Goal: Information Seeking & Learning: Compare options

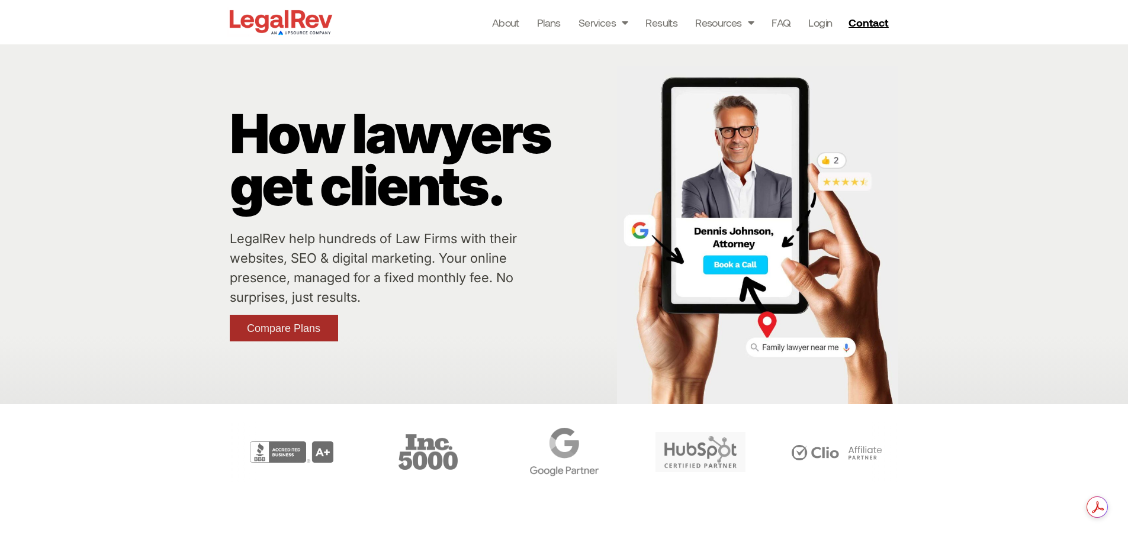
click at [272, 339] on link "Compare Plans" at bounding box center [284, 328] width 108 height 27
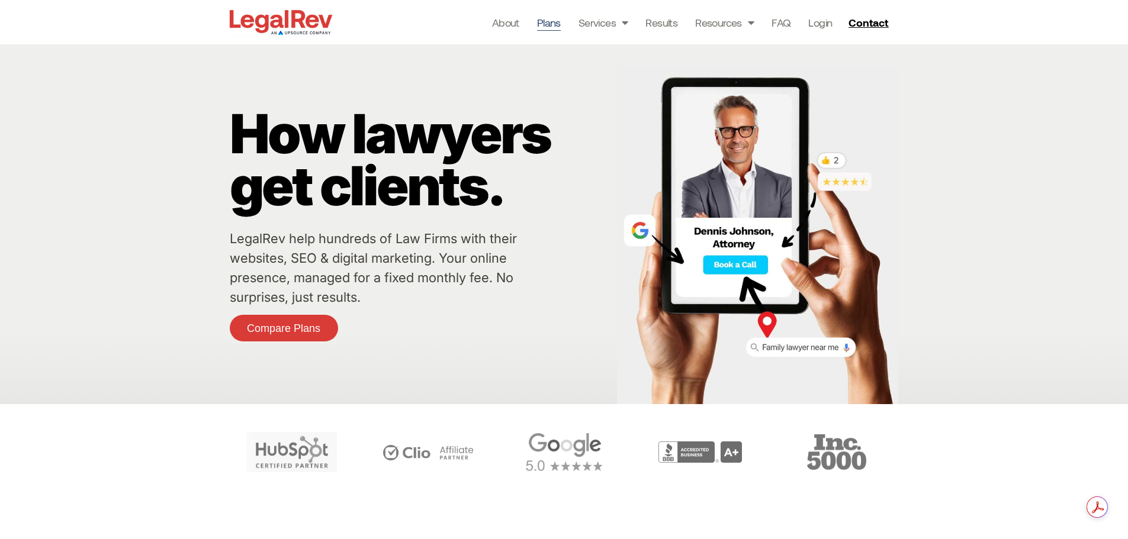
click at [545, 30] on link "Plans" at bounding box center [549, 22] width 24 height 17
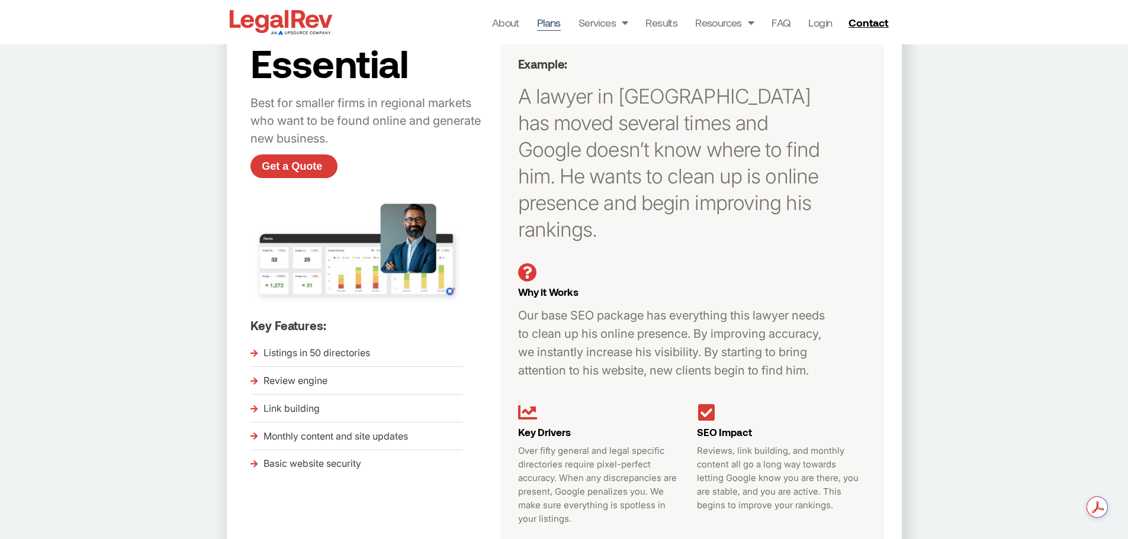
scroll to position [118, 0]
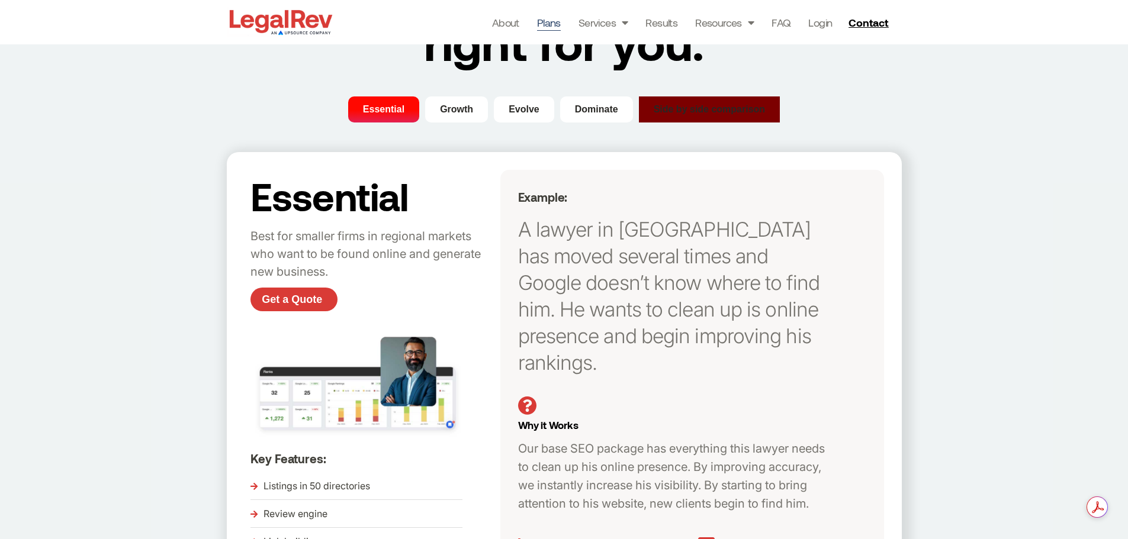
click at [708, 104] on span "Side by side comparison" at bounding box center [709, 109] width 112 height 14
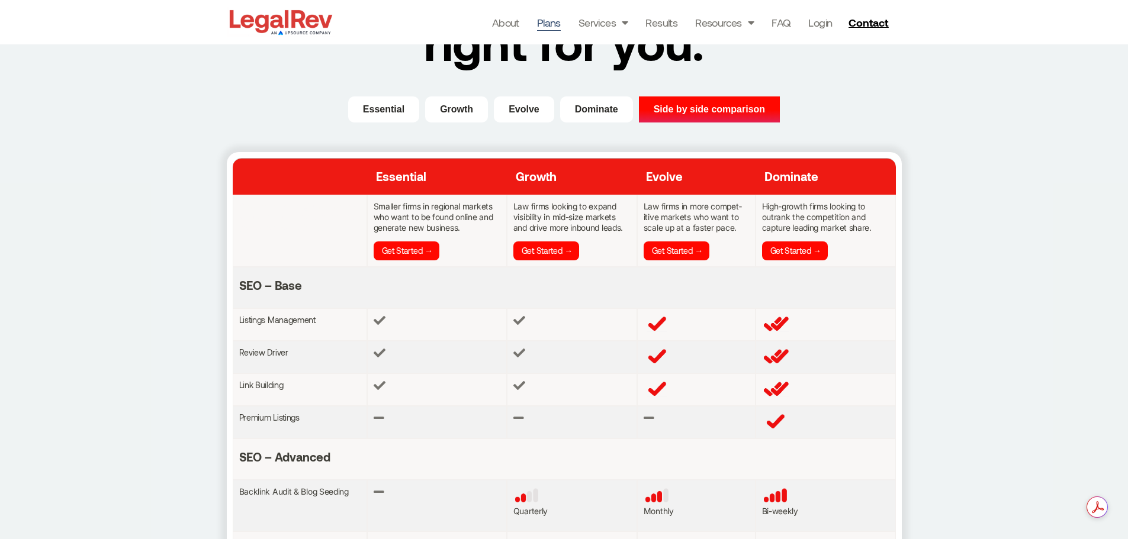
scroll to position [0, 0]
